Goal: Task Accomplishment & Management: Manage account settings

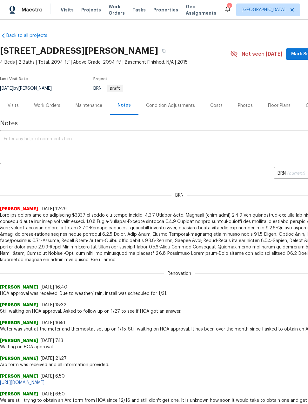
scroll to position [46, 0]
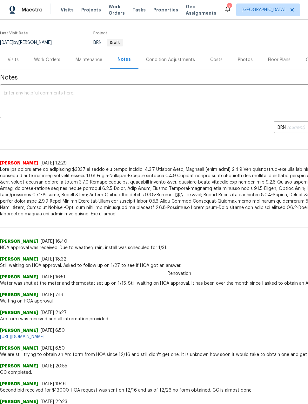
click at [58, 64] on div "Work Orders" at bounding box center [47, 59] width 42 height 19
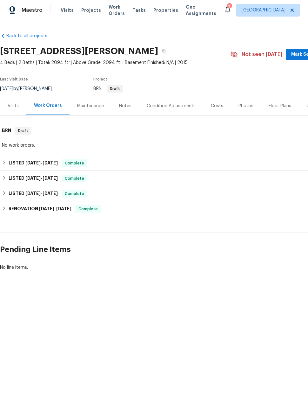
click at [88, 18] on div "Maestro Visits Projects Work Orders Tasks Properties Geo Assignments 7 [PERSON_…" at bounding box center [154, 10] width 308 height 20
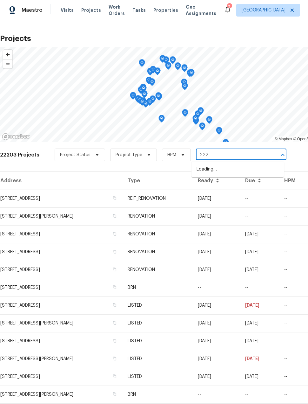
type input "2222"
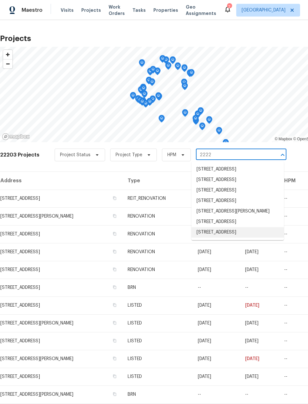
click at [243, 237] on li "2222 Princess Snow Cir, Katy, TX 77493" at bounding box center [238, 232] width 92 height 10
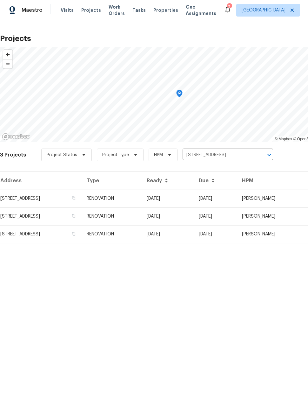
click at [47, 200] on td "2222 Princess Snow Cir, Katy, TX 77493" at bounding box center [41, 198] width 82 height 18
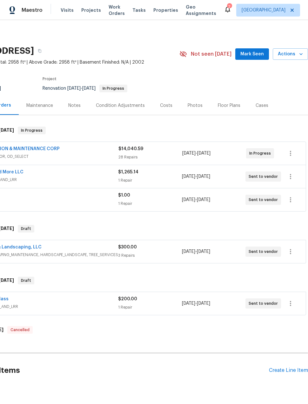
scroll to position [0, 51]
click at [275, 373] on div "Create Line Item" at bounding box center [288, 370] width 39 height 6
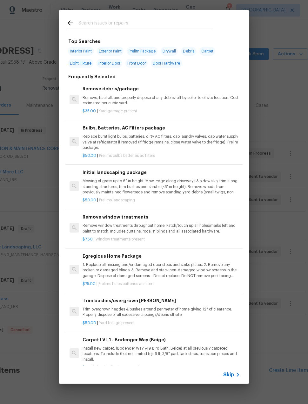
click at [124, 25] on input "text" at bounding box center [146, 24] width 135 height 10
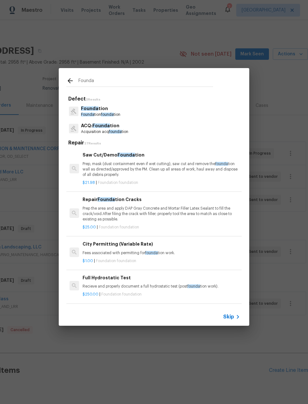
type input "Founda"
click at [160, 115] on div "Founda tion Founda tion founda tion" at bounding box center [153, 111] width 175 height 17
click at [159, 115] on div "Founda tion Founda tion founda tion" at bounding box center [153, 111] width 175 height 17
click at [130, 112] on div "Founda tion Founda tion founda tion" at bounding box center [153, 111] width 175 height 17
click at [95, 113] on p "Founda tion founda tion" at bounding box center [100, 114] width 39 height 5
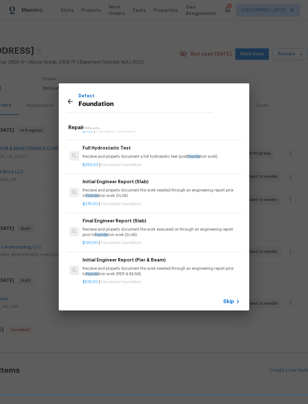
scroll to position [120, 0]
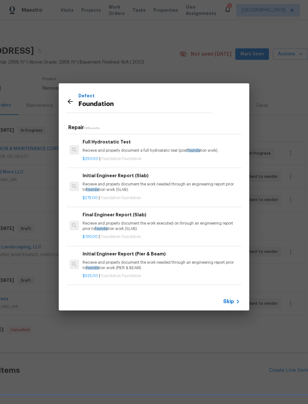
click at [216, 187] on p "Recieve and properly document the work needed through an engineering report pri…" at bounding box center [162, 187] width 158 height 11
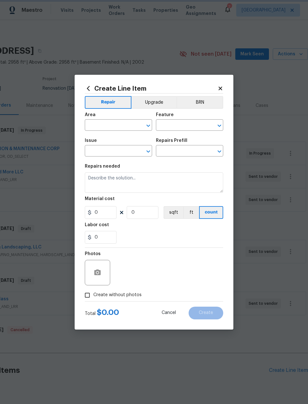
type input "Foundation"
type textarea "Recieve and properly document the work needed through an engineering report pri…"
type input "1"
type input "Initial Engineer Report (Slab) $275.00"
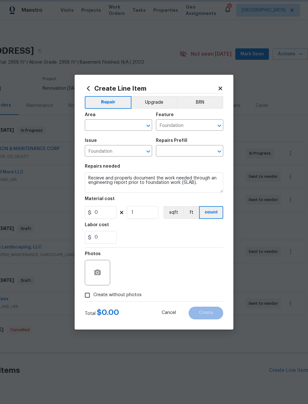
type input "275"
click at [95, 127] on input "text" at bounding box center [110, 126] width 50 height 10
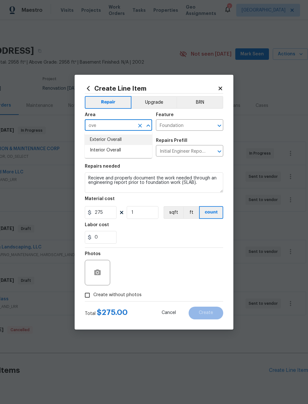
click at [134, 141] on li "Exterior Overall" at bounding box center [118, 139] width 67 height 10
type input "Exterior Overall"
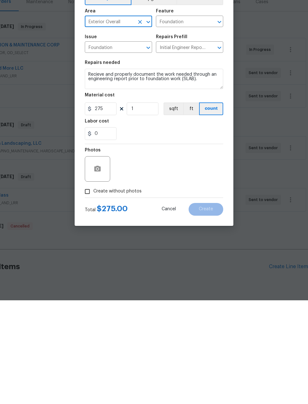
click at [92, 289] on input "Create without photos" at bounding box center [87, 295] width 12 height 12
checkbox input "true"
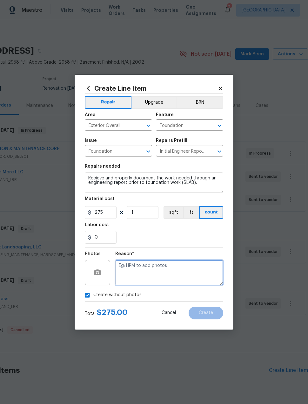
click at [159, 269] on textarea at bounding box center [169, 272] width 108 height 25
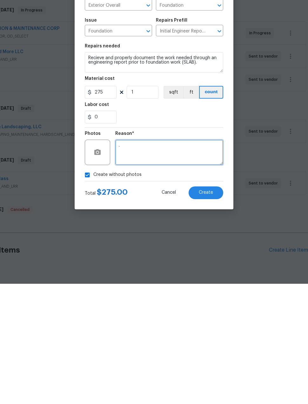
type textarea "."
click at [212, 310] on span "Create" at bounding box center [206, 312] width 14 height 5
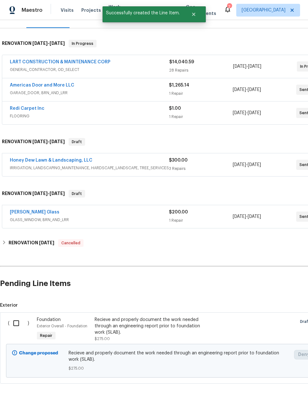
scroll to position [86, 0]
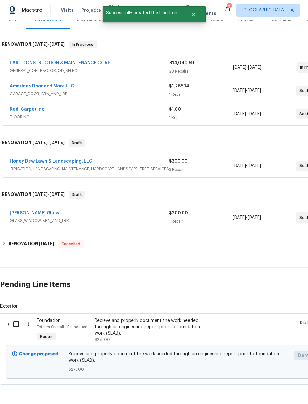
click at [17, 317] on input "checkbox" at bounding box center [19, 323] width 18 height 13
checkbox input "true"
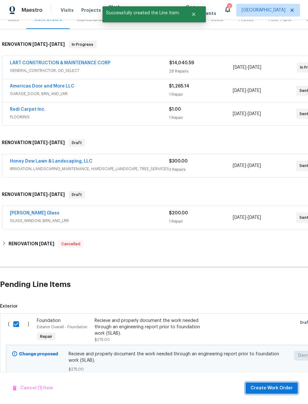
click at [265, 389] on span "Create Work Order" at bounding box center [272, 388] width 42 height 8
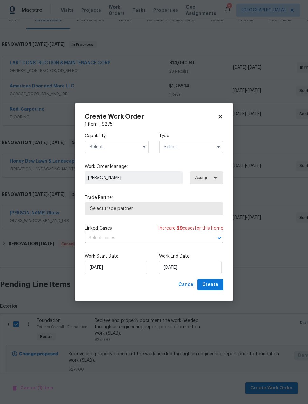
click at [112, 149] on input "text" at bounding box center [117, 146] width 64 height 13
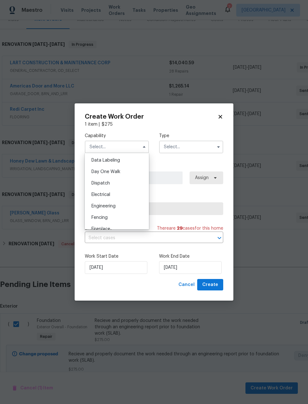
scroll to position [177, 0]
click at [119, 228] on div "Foundation" at bounding box center [116, 226] width 61 height 11
type input "Foundation"
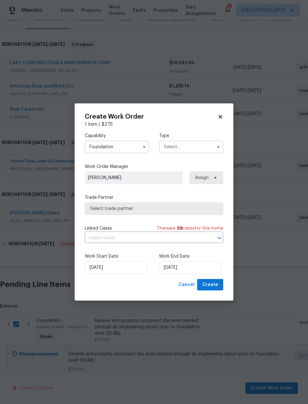
click at [187, 146] on input "text" at bounding box center [191, 146] width 64 height 13
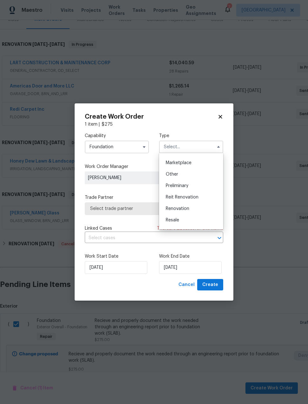
scroll to position [113, 0]
click at [203, 209] on div "Renovation" at bounding box center [191, 207] width 61 height 11
type input "Renovation"
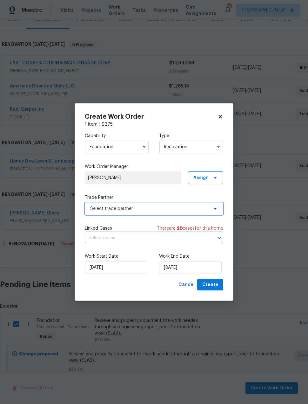
click at [145, 212] on span "Select trade partner" at bounding box center [154, 208] width 139 height 13
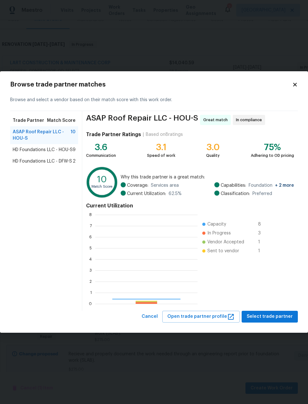
scroll to position [89, 102]
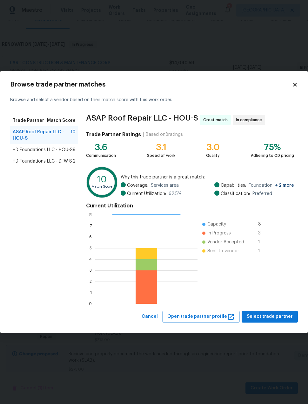
click at [294, 87] on icon at bounding box center [295, 85] width 6 height 6
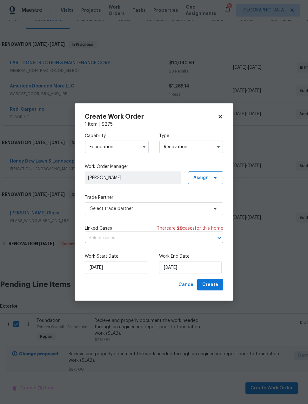
click at [116, 150] on input "Foundation" at bounding box center [117, 146] width 64 height 13
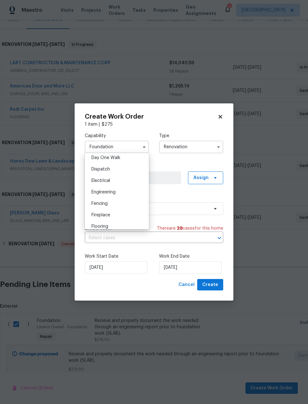
scroll to position [181, 0]
click at [116, 195] on div "Engineering" at bounding box center [116, 191] width 61 height 11
type input "Engineering"
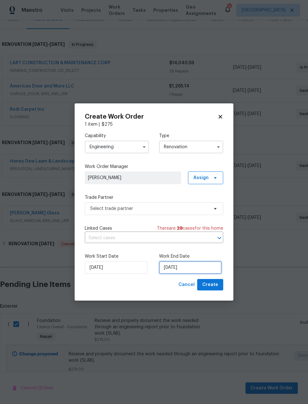
click at [195, 269] on input "8/29/2025" at bounding box center [190, 267] width 63 height 13
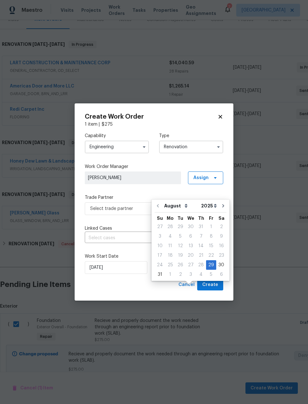
scroll to position [24, 0]
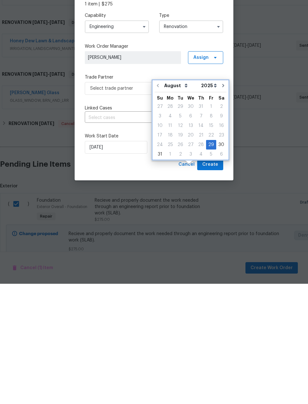
click at [221, 203] on icon "Go to next month" at bounding box center [223, 205] width 5 height 5
type input "9/29/2025"
select select "8"
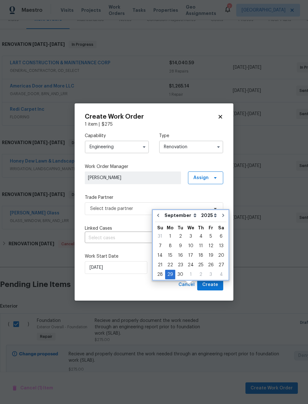
click at [219, 209] on button "Go to next month" at bounding box center [224, 215] width 10 height 13
type input "10/29/2025"
select select "9"
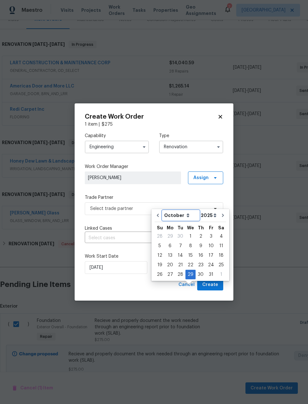
click at [164, 210] on select "August September October November December" at bounding box center [181, 215] width 37 height 10
click at [160, 213] on icon "Go to previous month" at bounding box center [157, 215] width 5 height 5
type input "9/29/2025"
select select "8"
click at [196, 251] on div "18" at bounding box center [201, 255] width 10 height 9
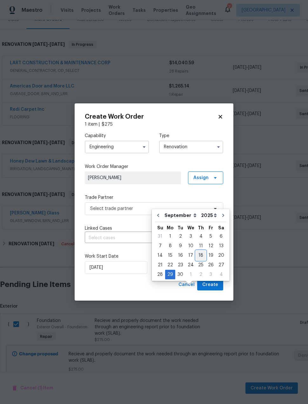
type input "9/18/2025"
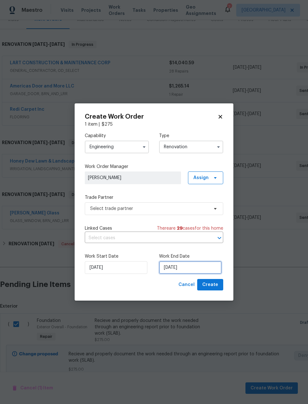
click at [188, 269] on input "9/18/2025" at bounding box center [190, 267] width 63 height 13
select select "8"
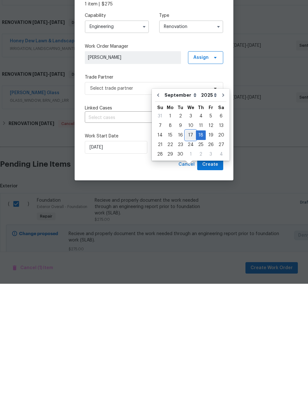
click at [190, 251] on div "17" at bounding box center [191, 255] width 10 height 9
type input "9/17/2025"
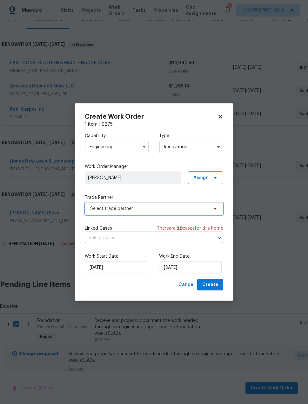
click at [174, 213] on span "Select trade partner" at bounding box center [154, 208] width 139 height 13
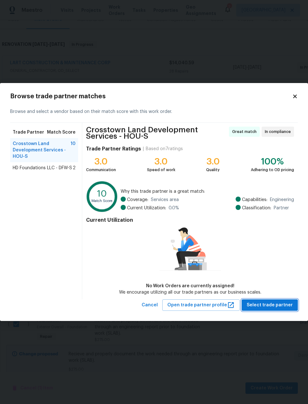
click at [284, 306] on span "Select trade partner" at bounding box center [270, 305] width 46 height 8
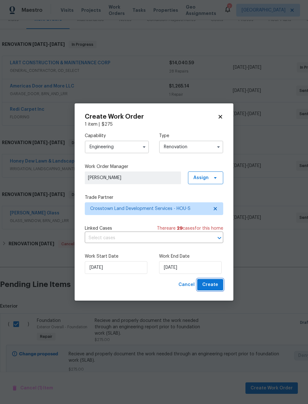
click at [217, 291] on button "Create" at bounding box center [210, 285] width 26 height 12
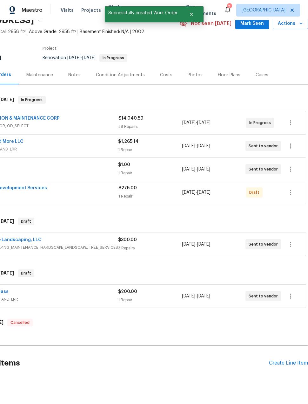
scroll to position [30, 51]
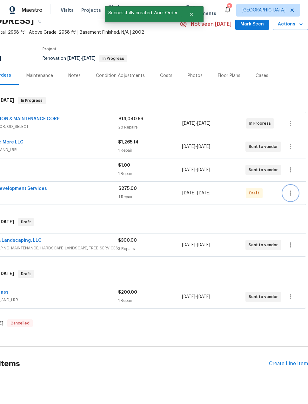
click at [291, 190] on icon "button" at bounding box center [290, 192] width 1 height 5
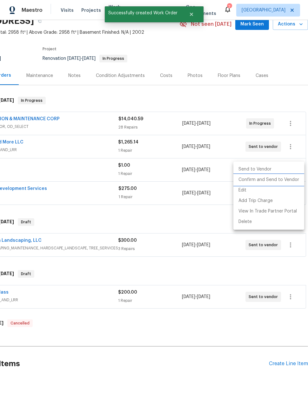
click at [274, 181] on li "Confirm and Send to Vendor" at bounding box center [269, 180] width 71 height 10
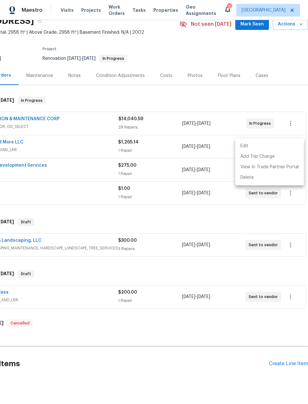
click at [33, 140] on div at bounding box center [154, 202] width 308 height 404
click at [28, 163] on link "Crosstown Land Development Services" at bounding box center [3, 165] width 88 height 4
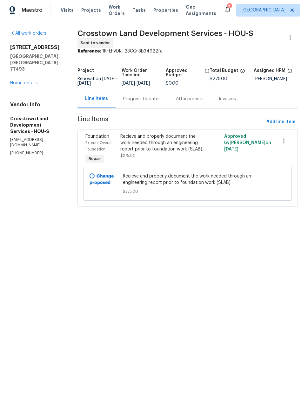
click at [161, 102] on div "Progress Updates" at bounding box center [142, 99] width 38 height 6
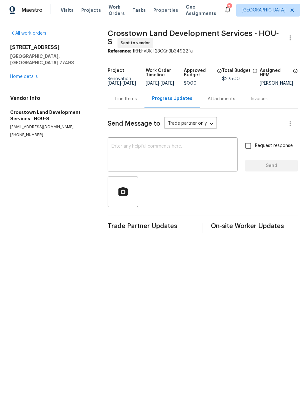
click at [166, 156] on textarea at bounding box center [173, 155] width 122 height 22
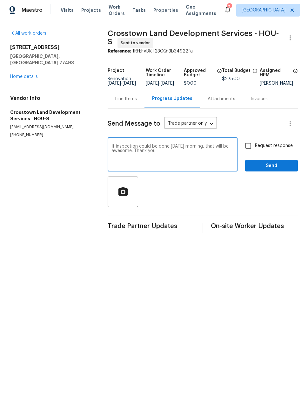
type textarea "If inspection could be done on Tuesday morning, that will be awesome. Thank you."
click at [248, 152] on input "Request response" at bounding box center [248, 145] width 13 height 13
checkbox input "true"
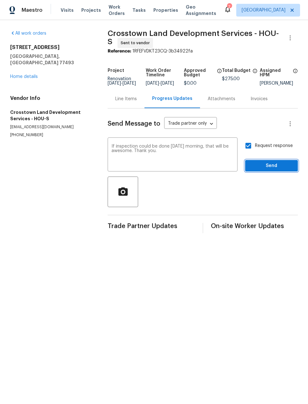
click at [273, 170] on span "Send" at bounding box center [271, 166] width 43 height 8
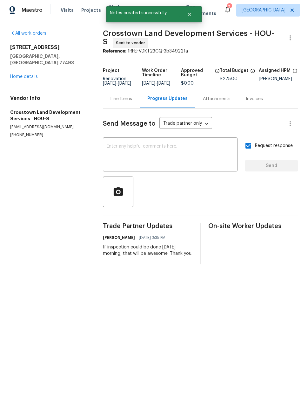
click at [24, 74] on link "Home details" at bounding box center [24, 76] width 28 height 4
